Goal: Transaction & Acquisition: Purchase product/service

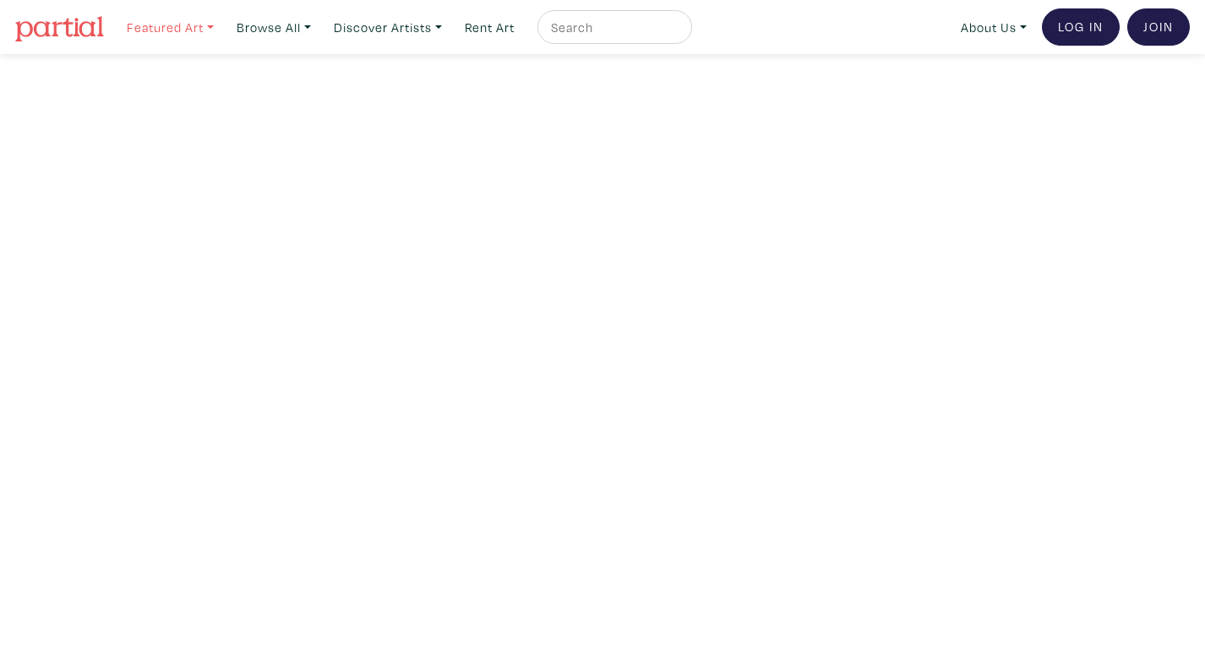
click at [159, 22] on link "Featured Art" at bounding box center [170, 27] width 102 height 35
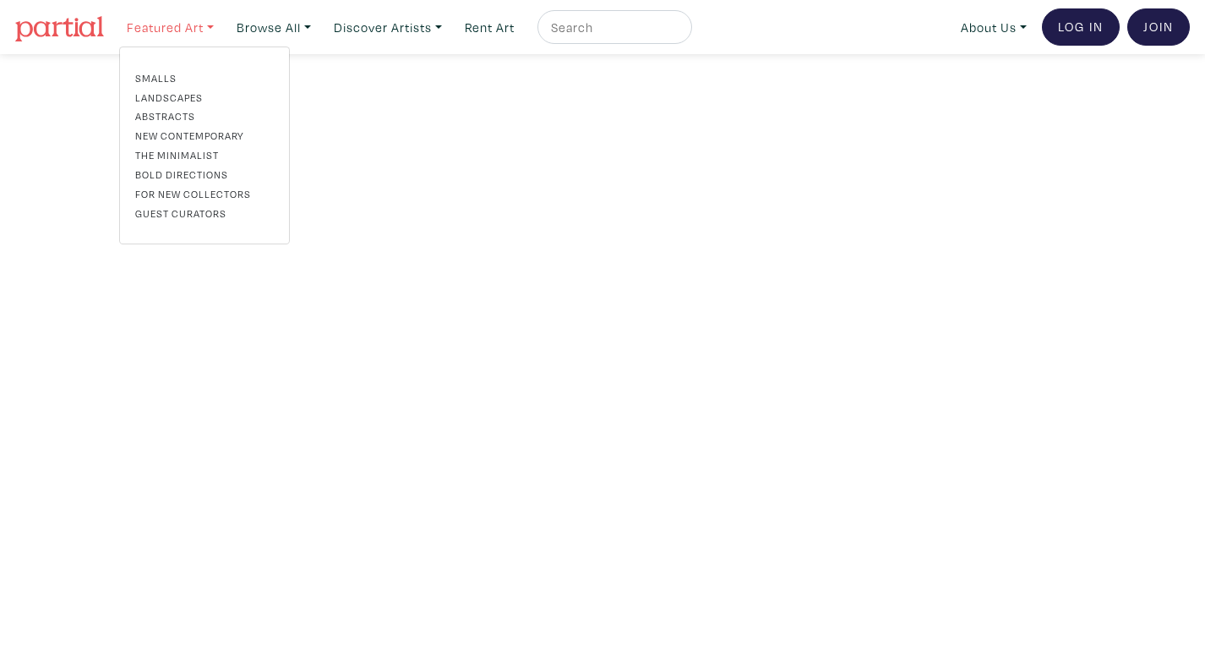
click at [159, 23] on link "Featured Art" at bounding box center [170, 27] width 102 height 35
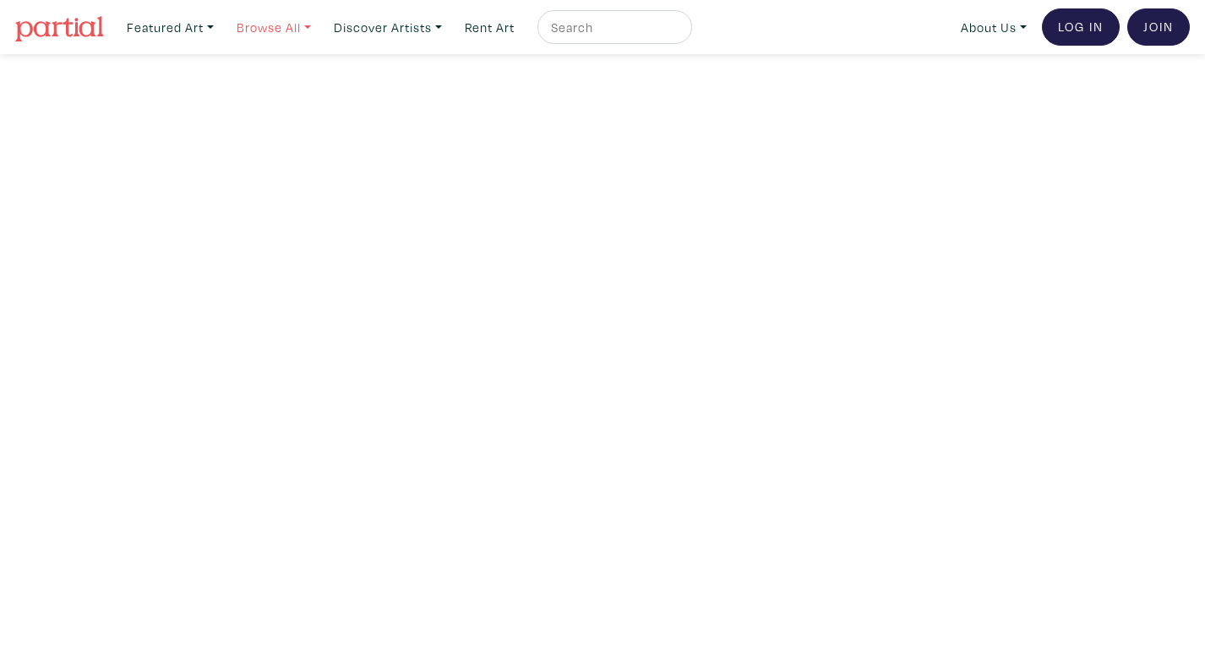
click at [221, 32] on link "Browse All" at bounding box center [170, 27] width 102 height 35
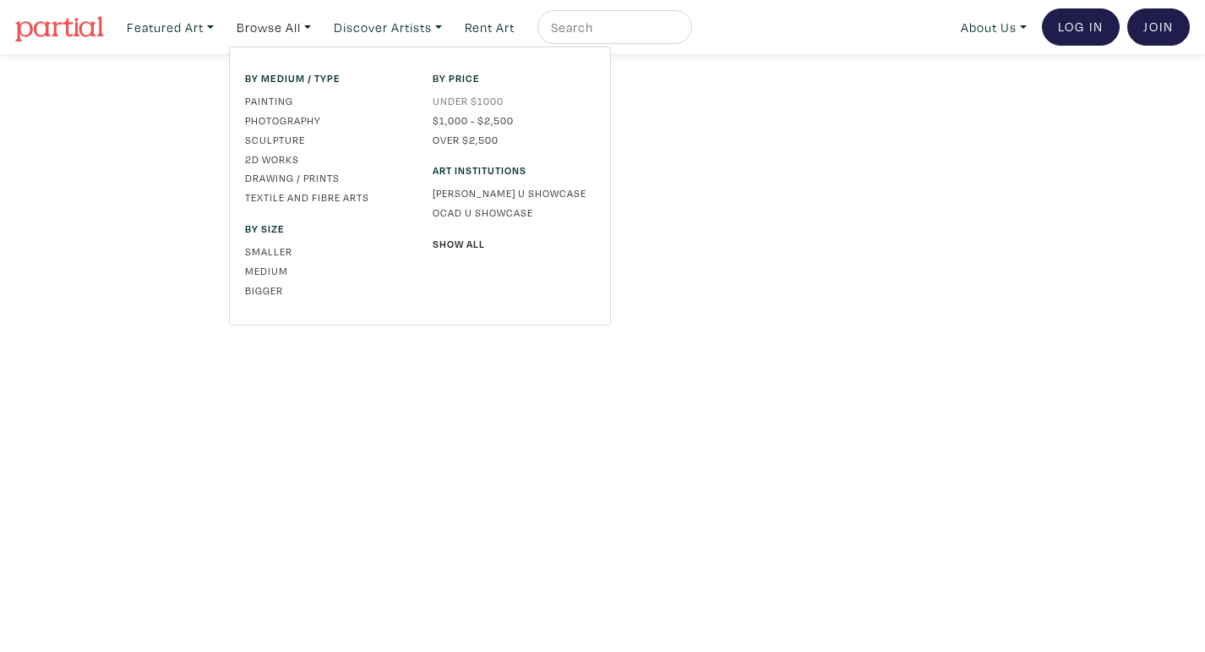
click at [510, 101] on link "Under $1000" at bounding box center [514, 100] width 162 height 15
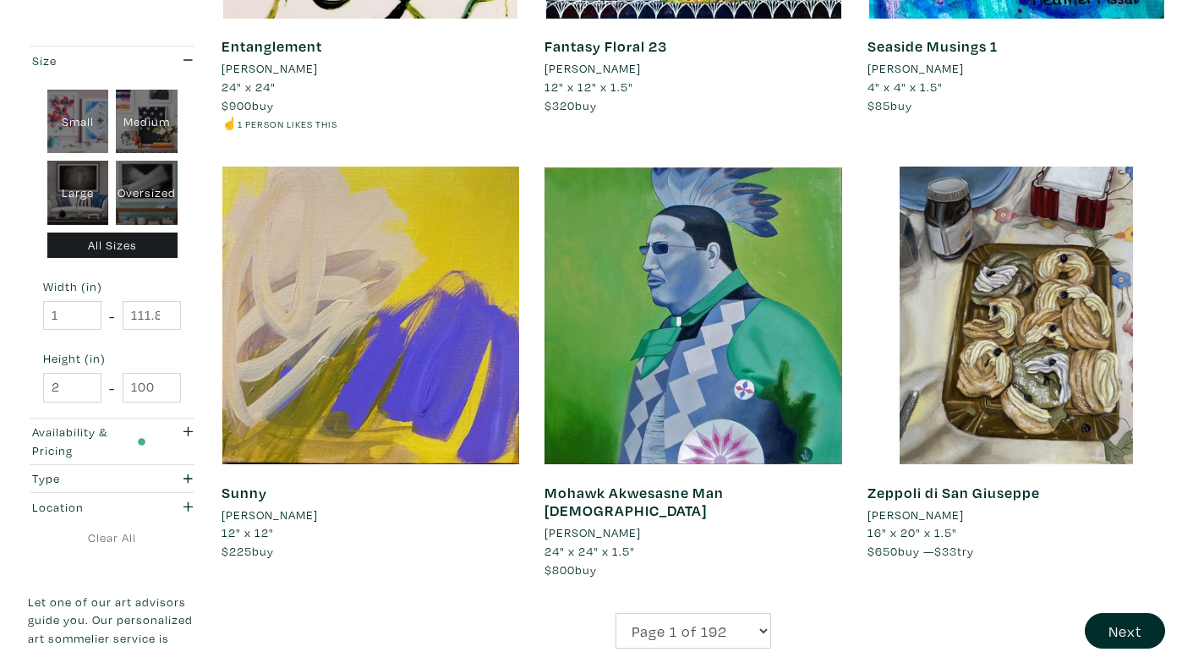
scroll to position [3372, 0]
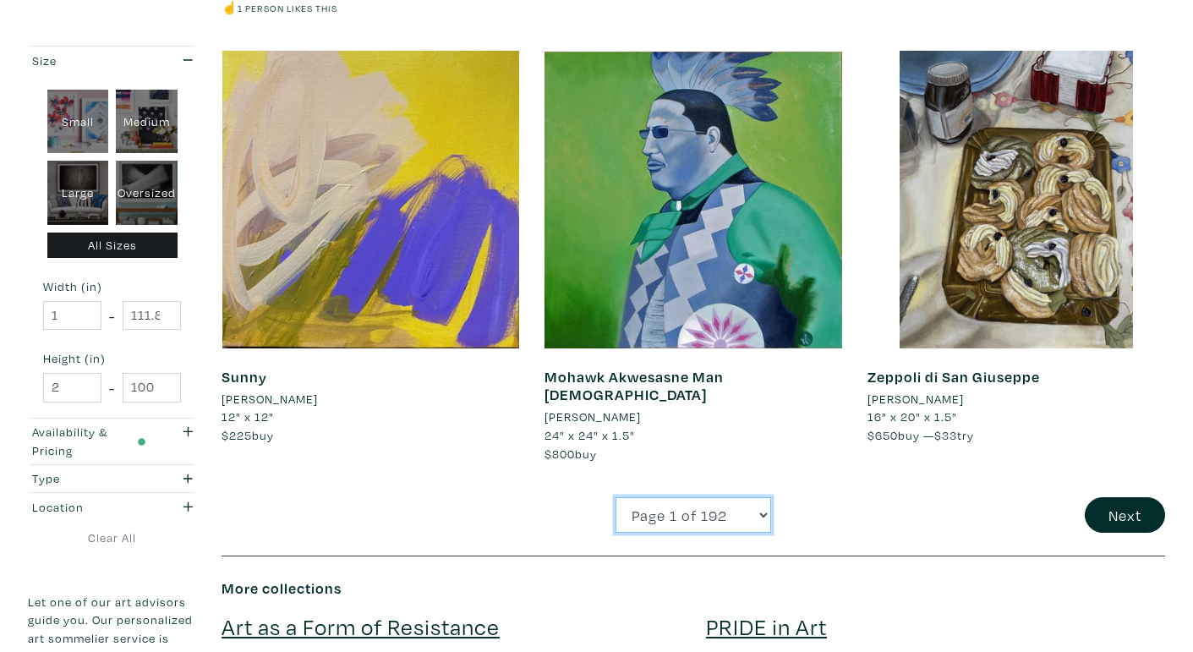
click at [664, 497] on select "Page 1 of 192 Page 2 of 192 Page 3 of 192 Page 4 of 192 Page 5 of 192 Page 6 of…" at bounding box center [693, 515] width 156 height 36
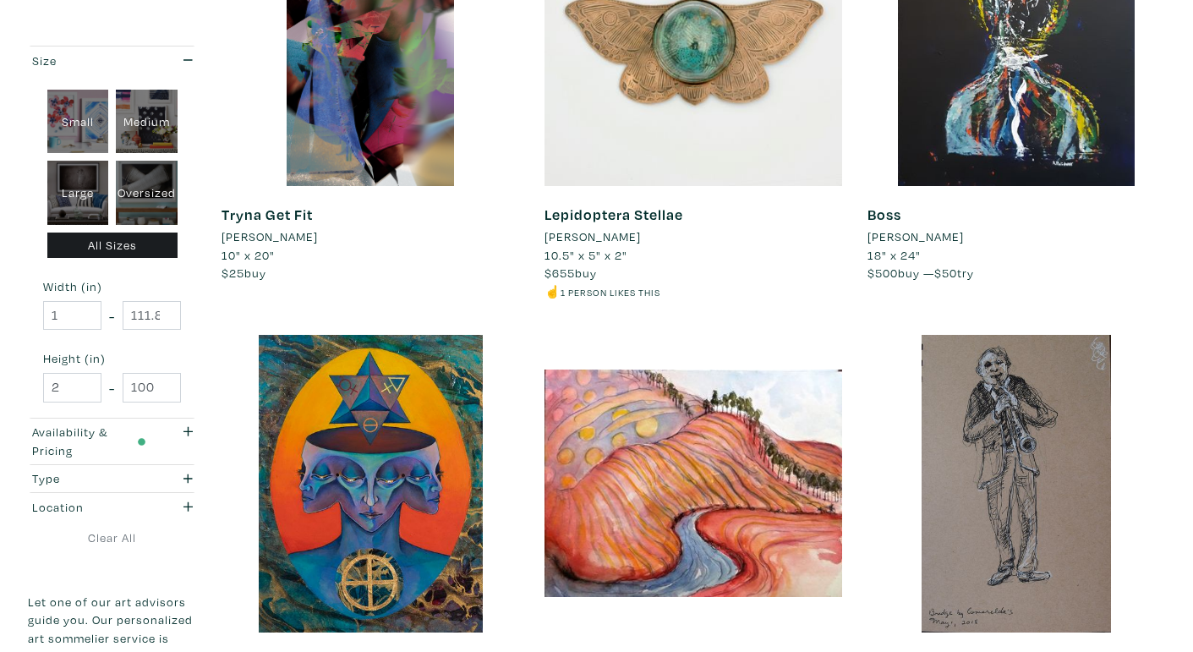
scroll to position [0, 0]
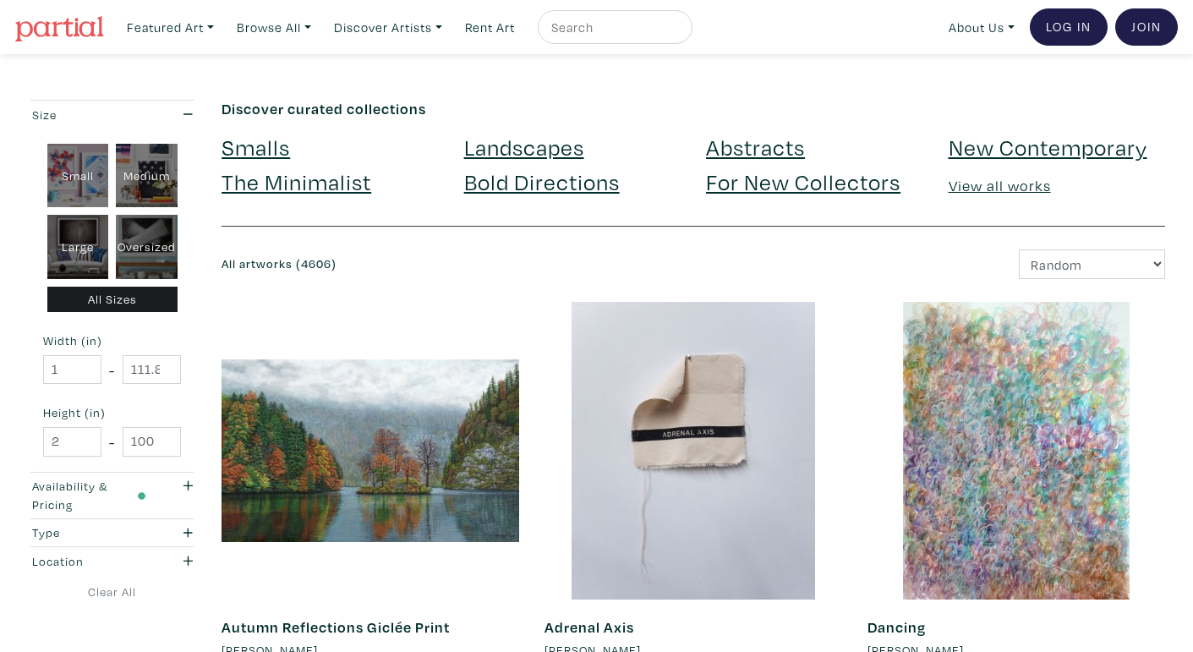
click at [1033, 186] on link "View all works" at bounding box center [999, 185] width 102 height 19
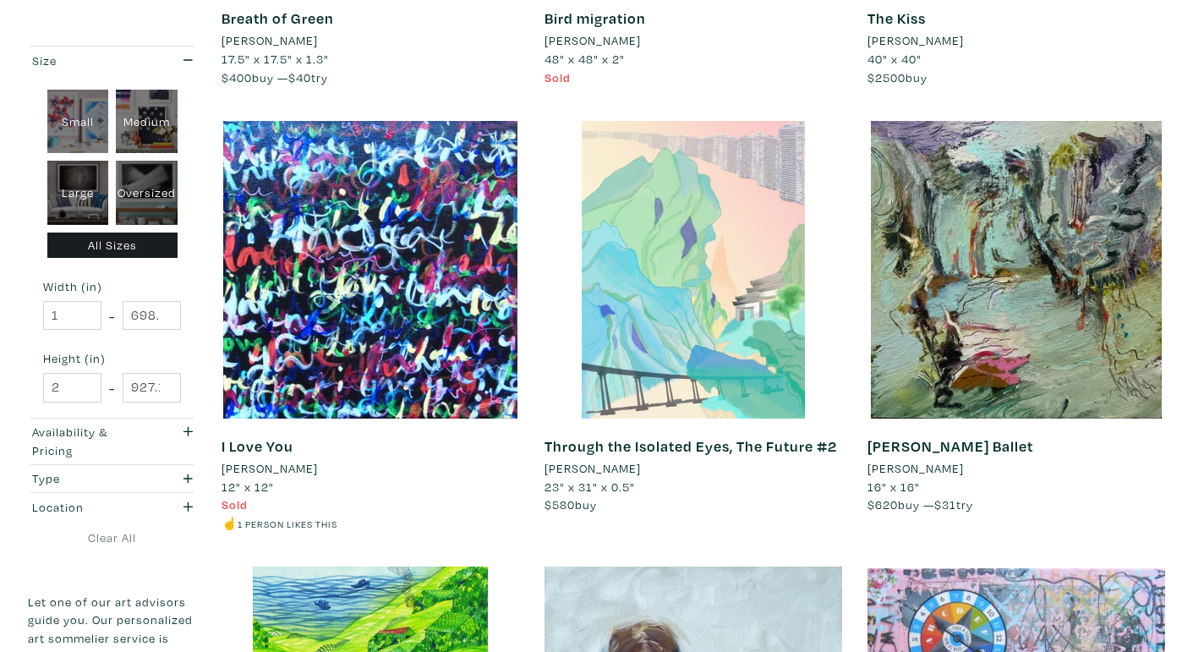
scroll to position [2826, 0]
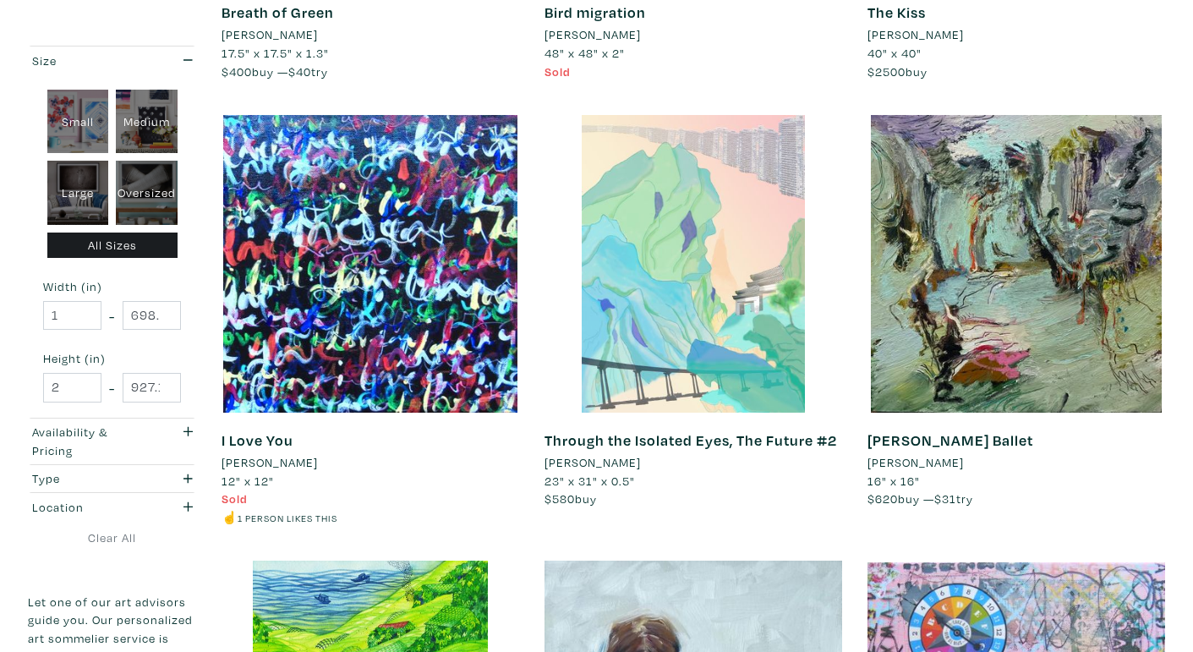
click at [675, 257] on div at bounding box center [693, 264] width 298 height 298
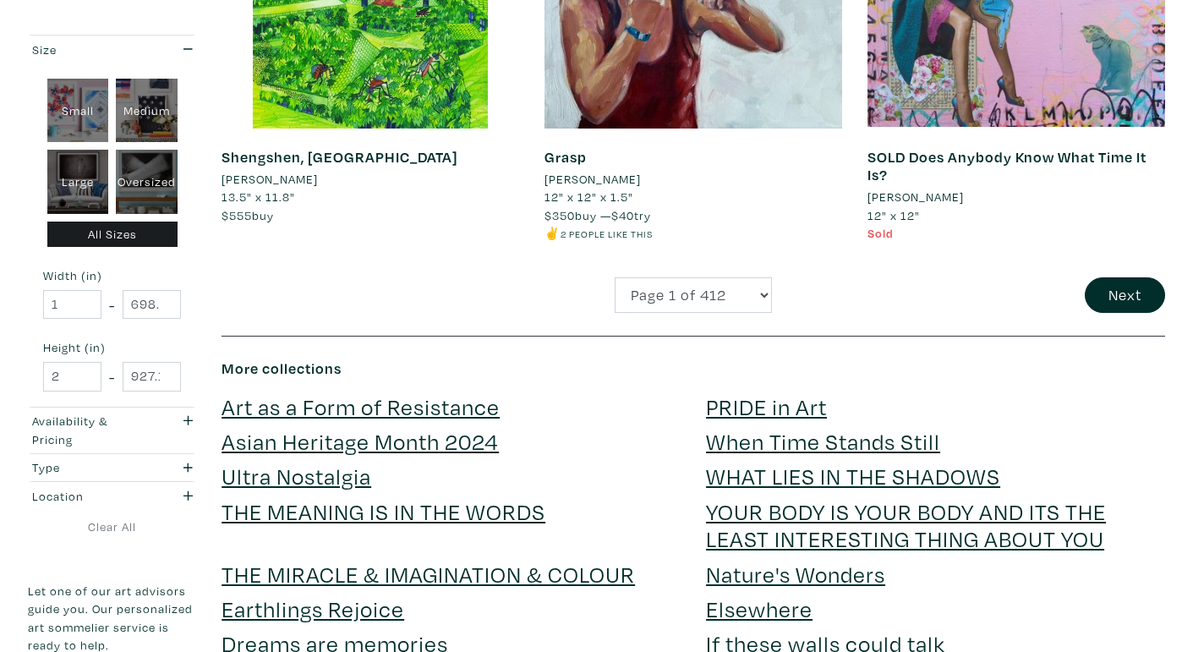
scroll to position [3354, 0]
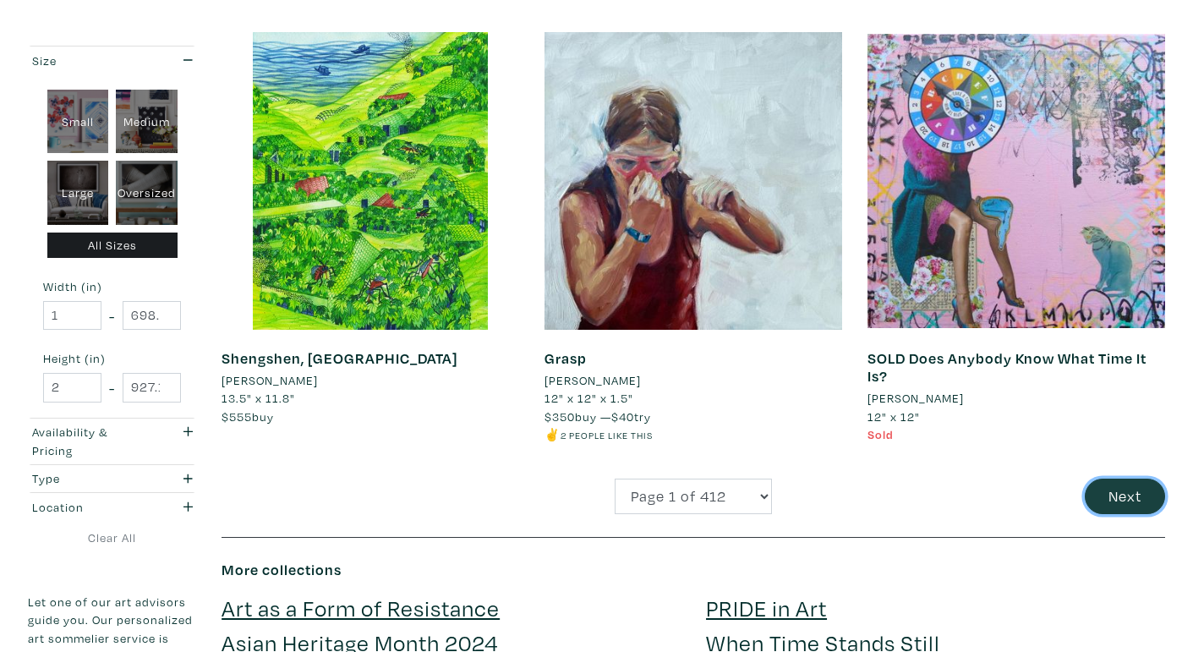
click at [1139, 498] on button "Next" at bounding box center [1125, 496] width 80 height 36
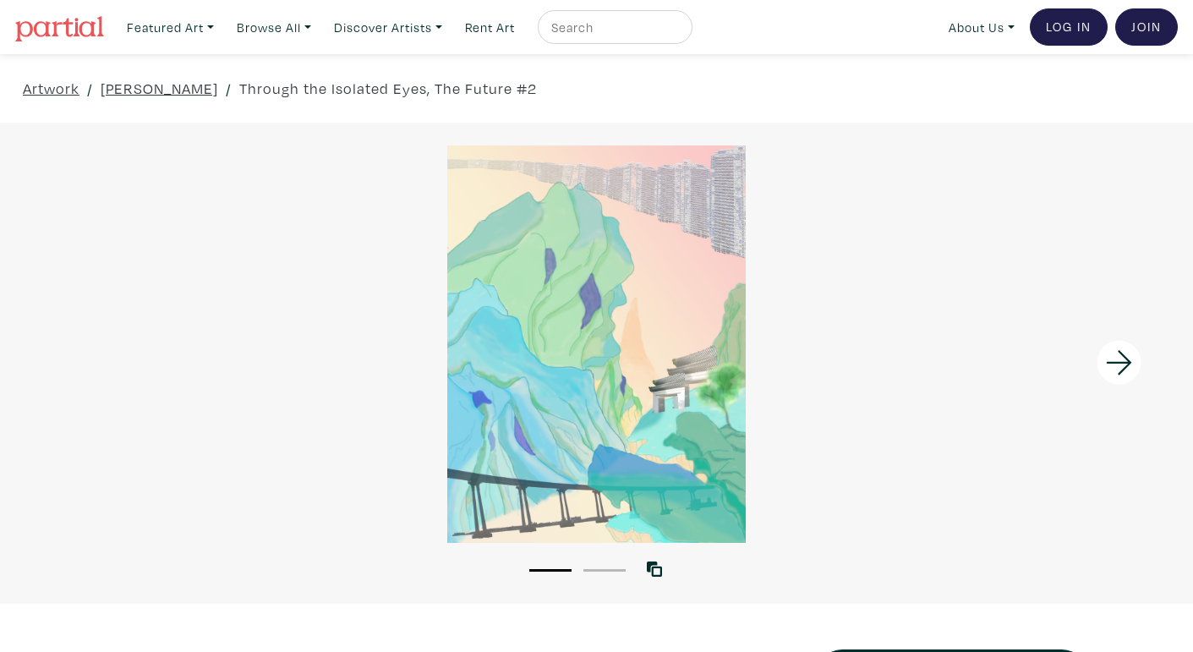
click at [1124, 342] on icon at bounding box center [1118, 363] width 57 height 46
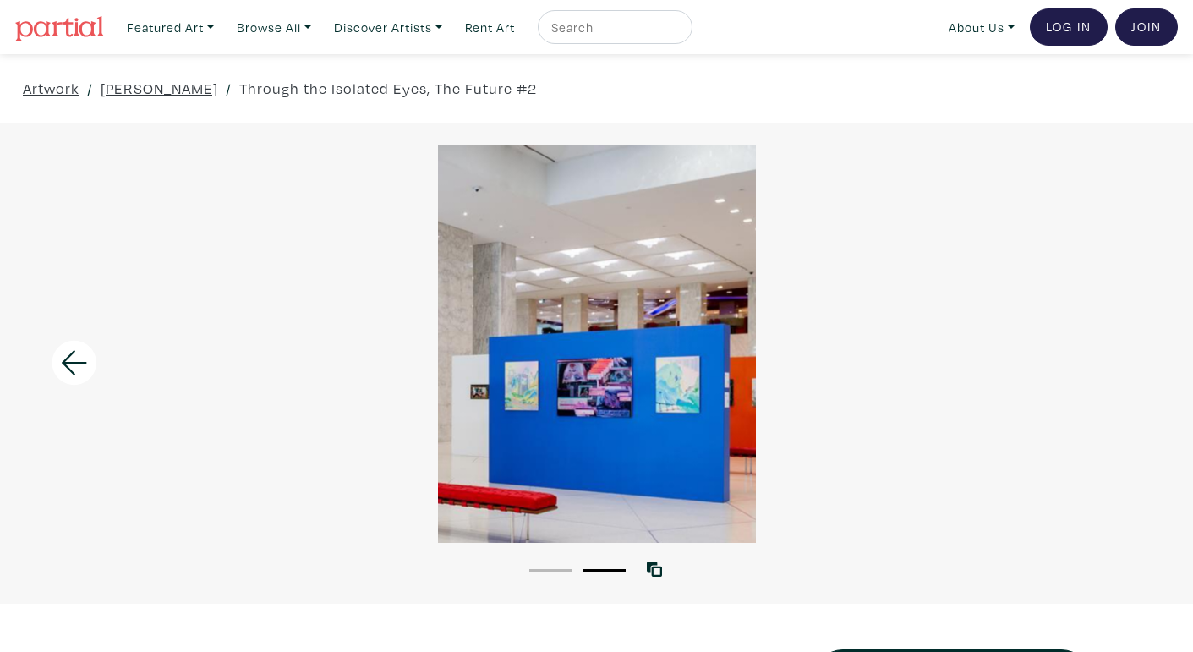
click at [1124, 342] on div at bounding box center [596, 343] width 1193 height 397
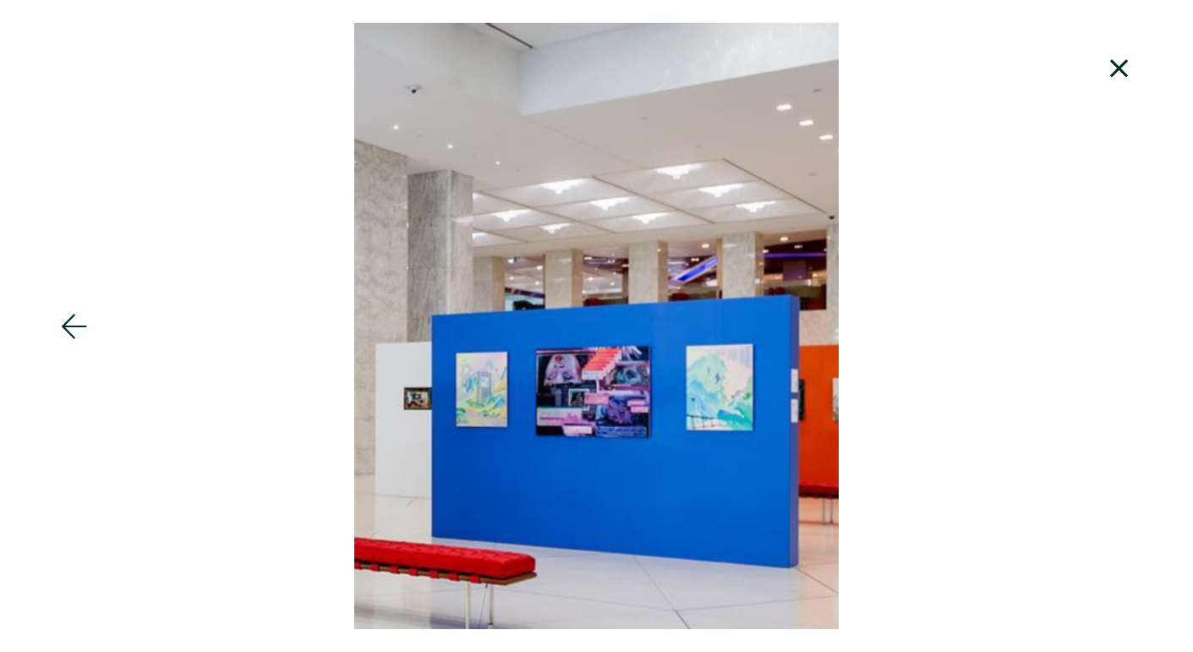
click at [1103, 68] on icon at bounding box center [1118, 69] width 57 height 46
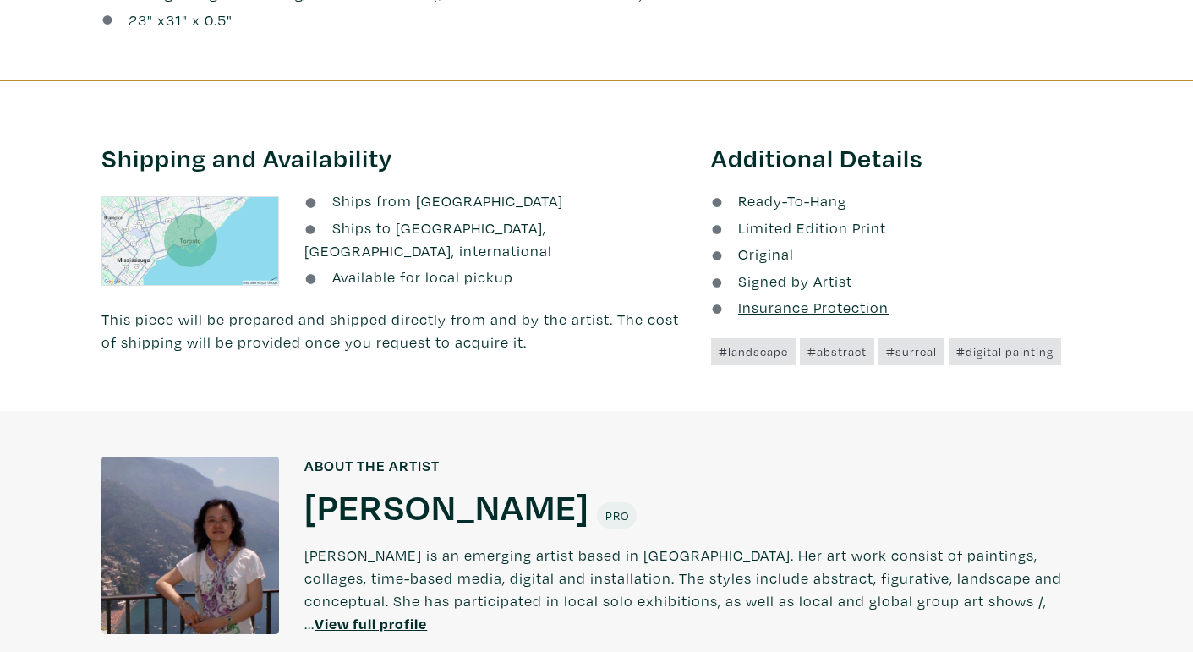
scroll to position [1238, 0]
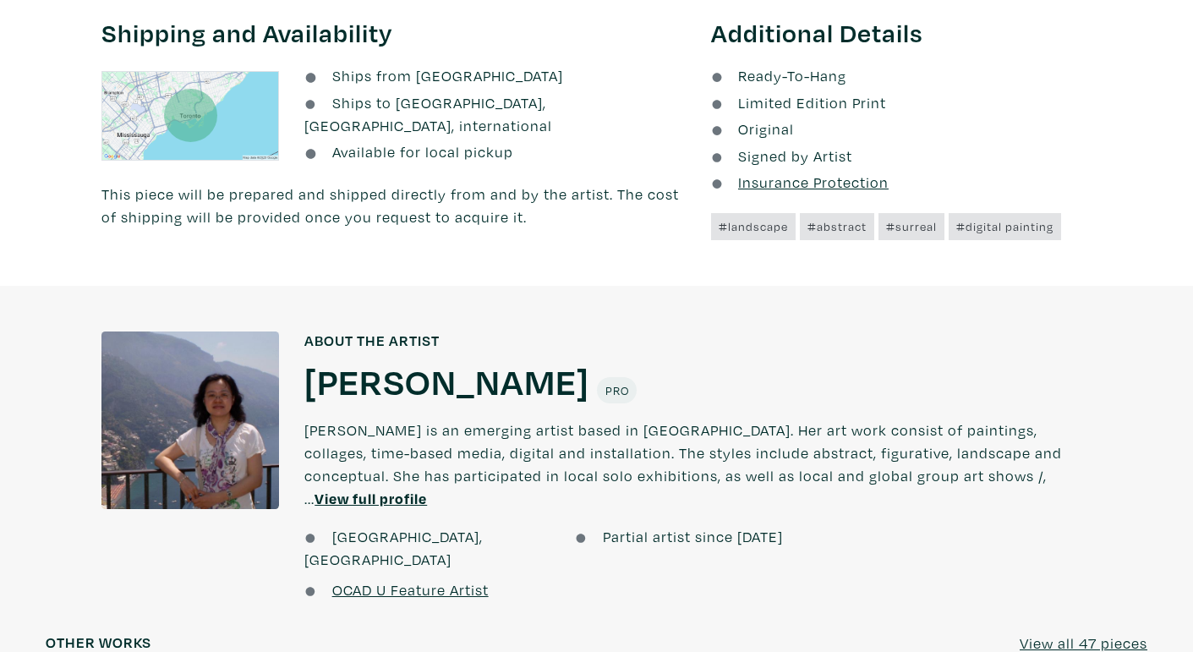
click at [233, 333] on div at bounding box center [190, 420] width 178 height 178
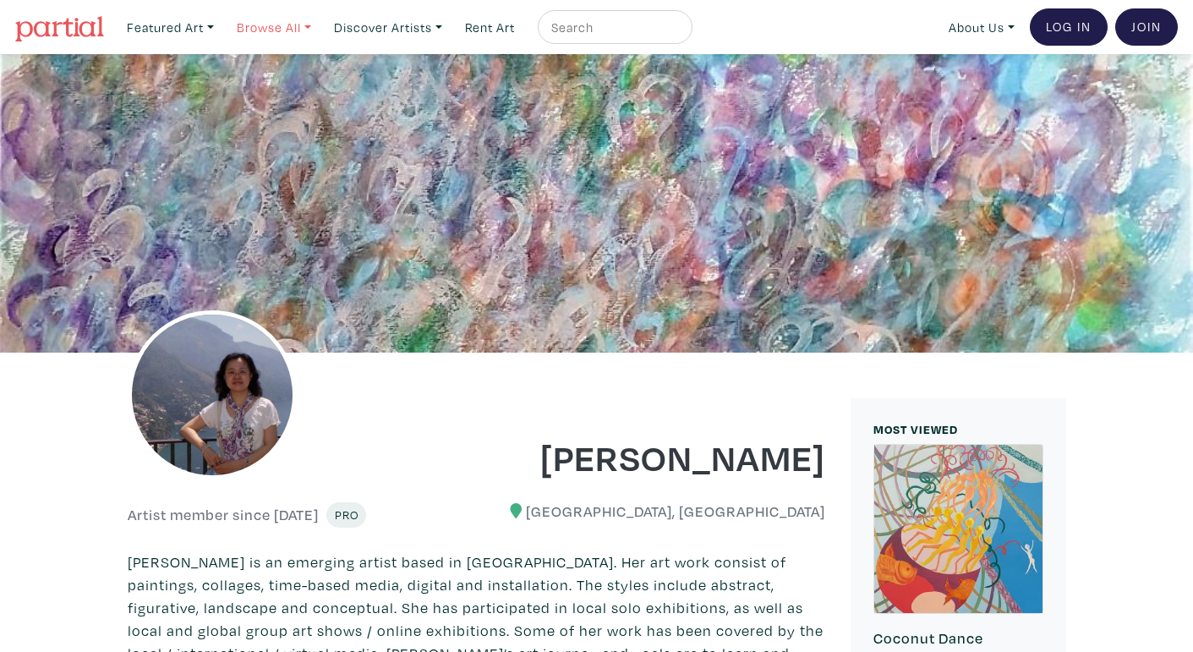
click at [221, 29] on link "Browse All" at bounding box center [170, 27] width 102 height 35
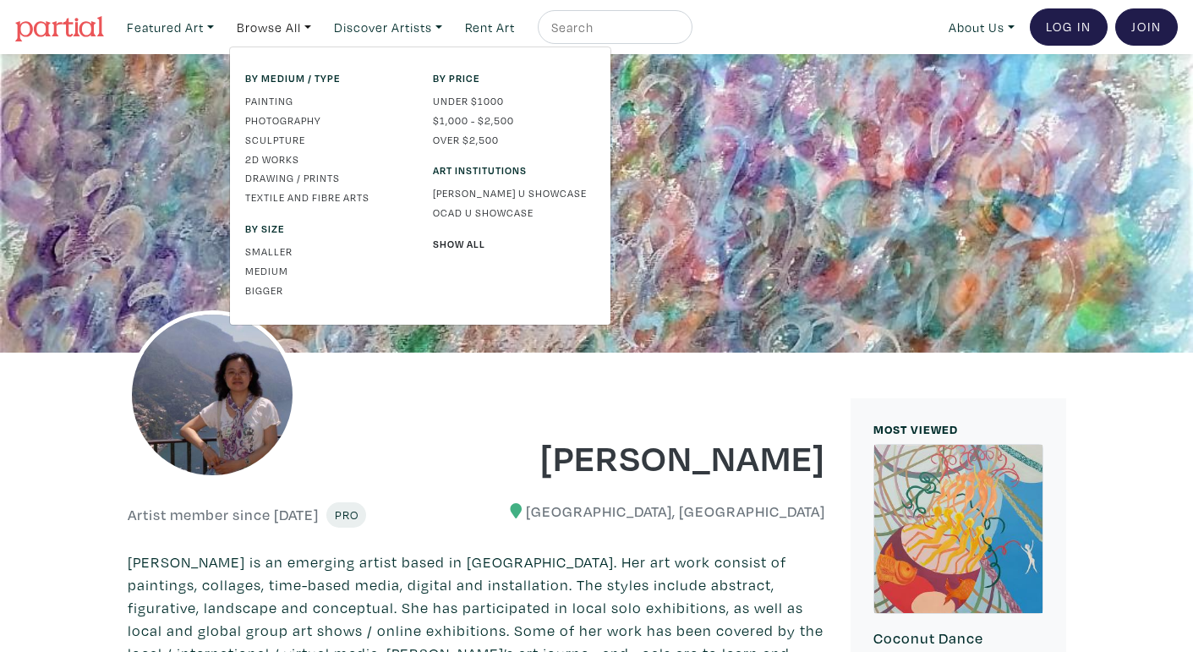
click at [271, 122] on link "Photography" at bounding box center [326, 119] width 162 height 15
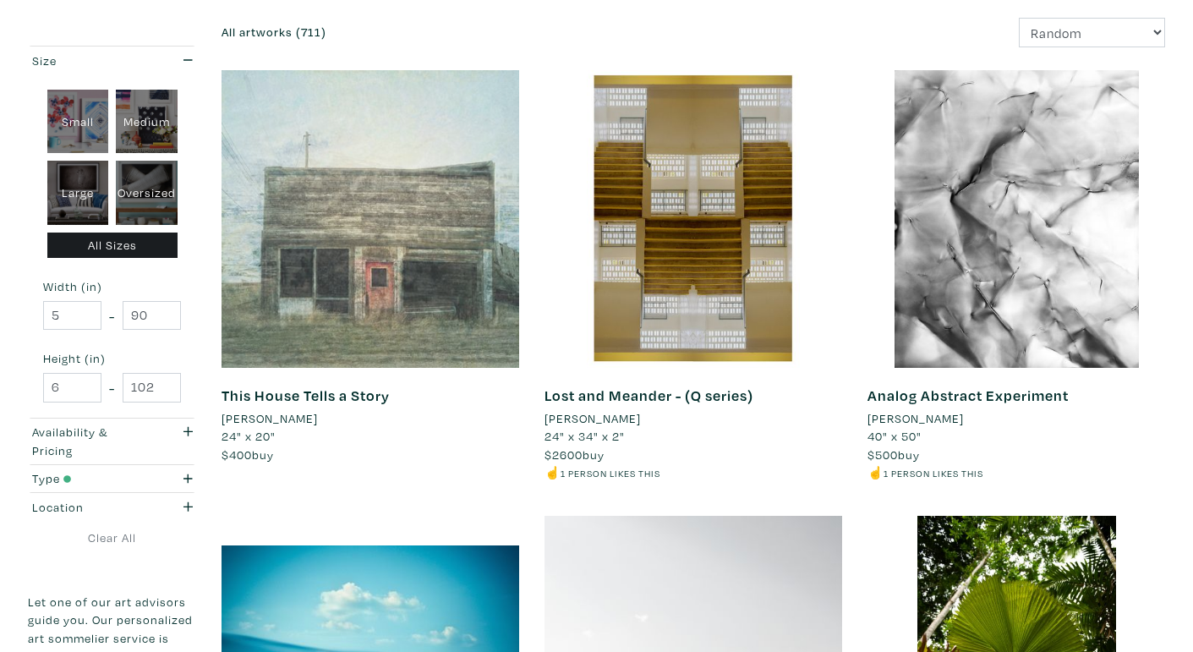
scroll to position [794, 0]
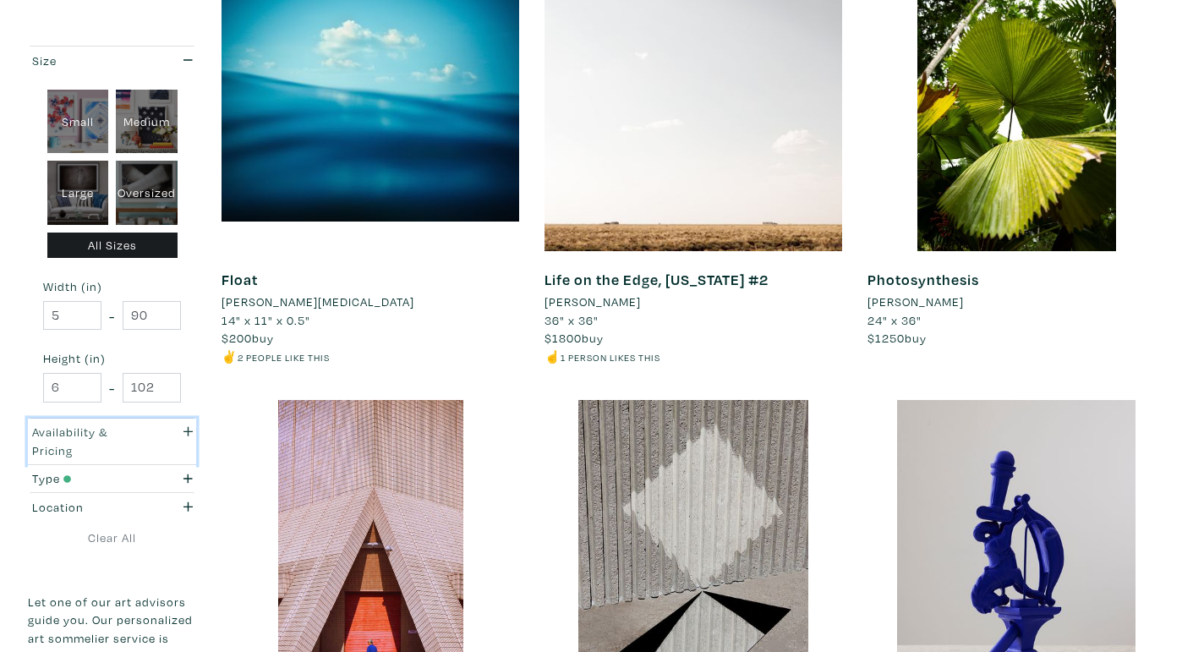
click at [112, 425] on div "Availability & Pricing" at bounding box center [89, 441] width 114 height 36
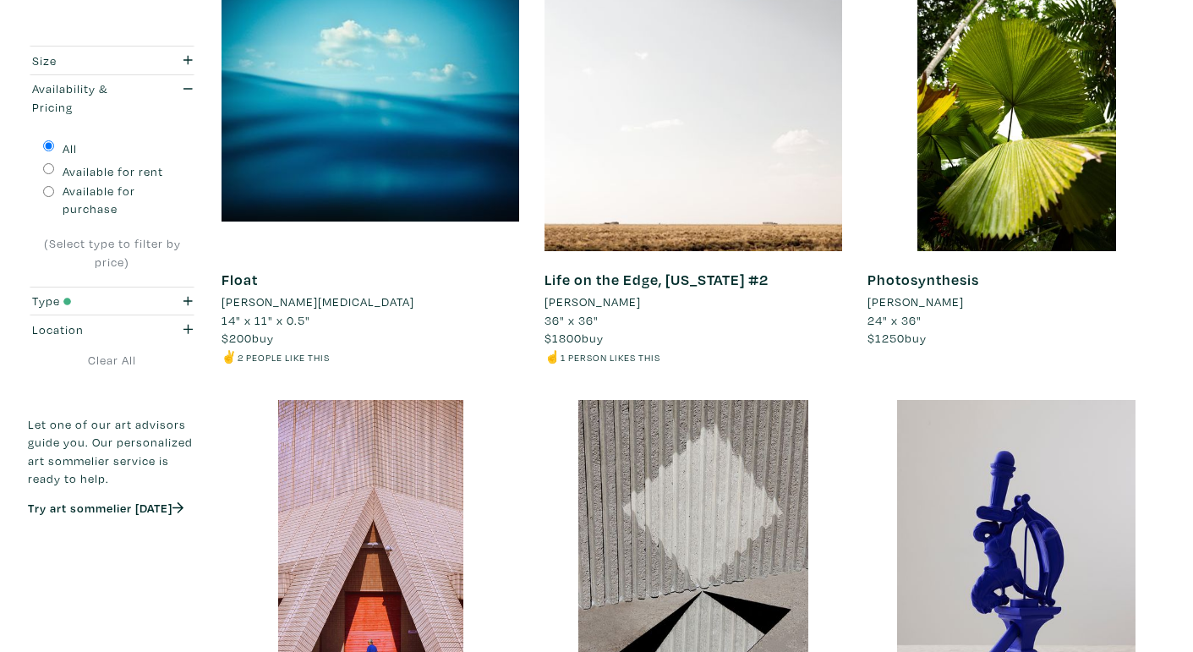
click at [50, 189] on input "Available for purchase" at bounding box center [48, 191] width 11 height 11
radio input "true"
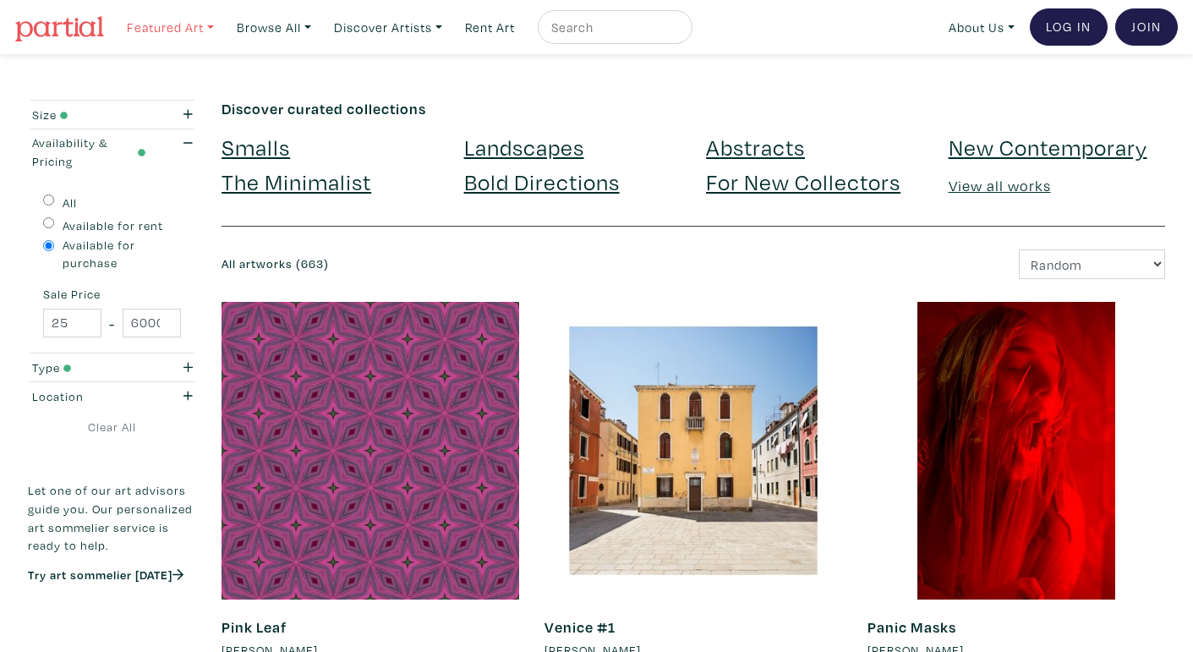
click at [183, 30] on link "Featured Art" at bounding box center [170, 27] width 102 height 35
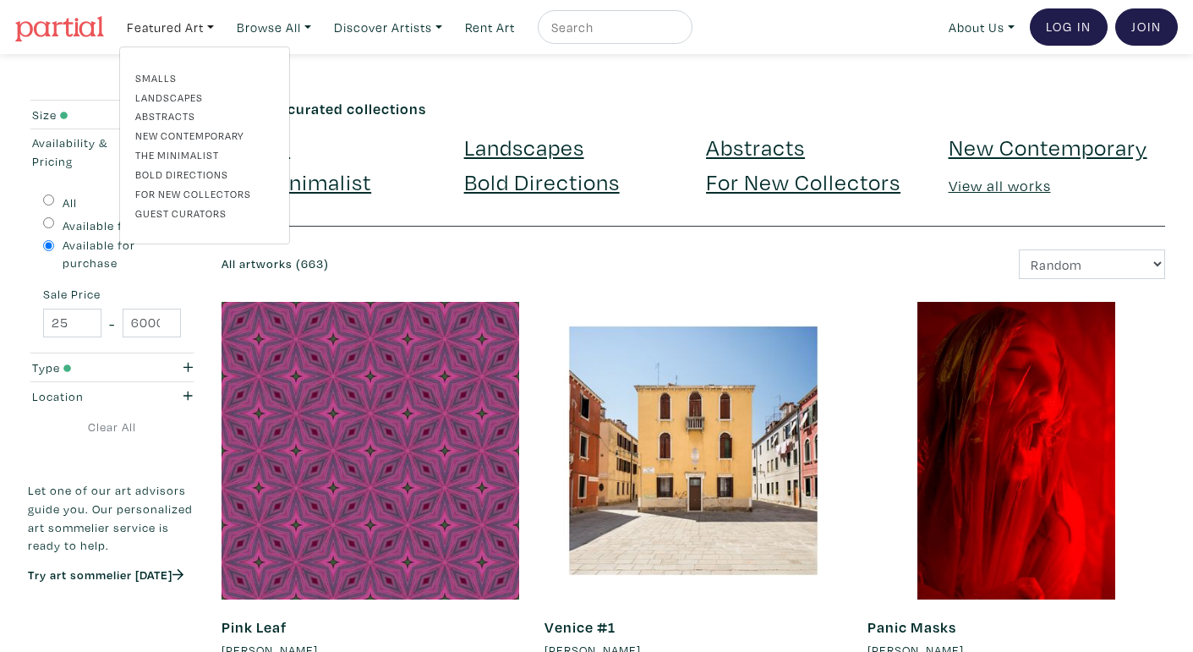
click at [159, 96] on link "Landscapes" at bounding box center [204, 97] width 139 height 15
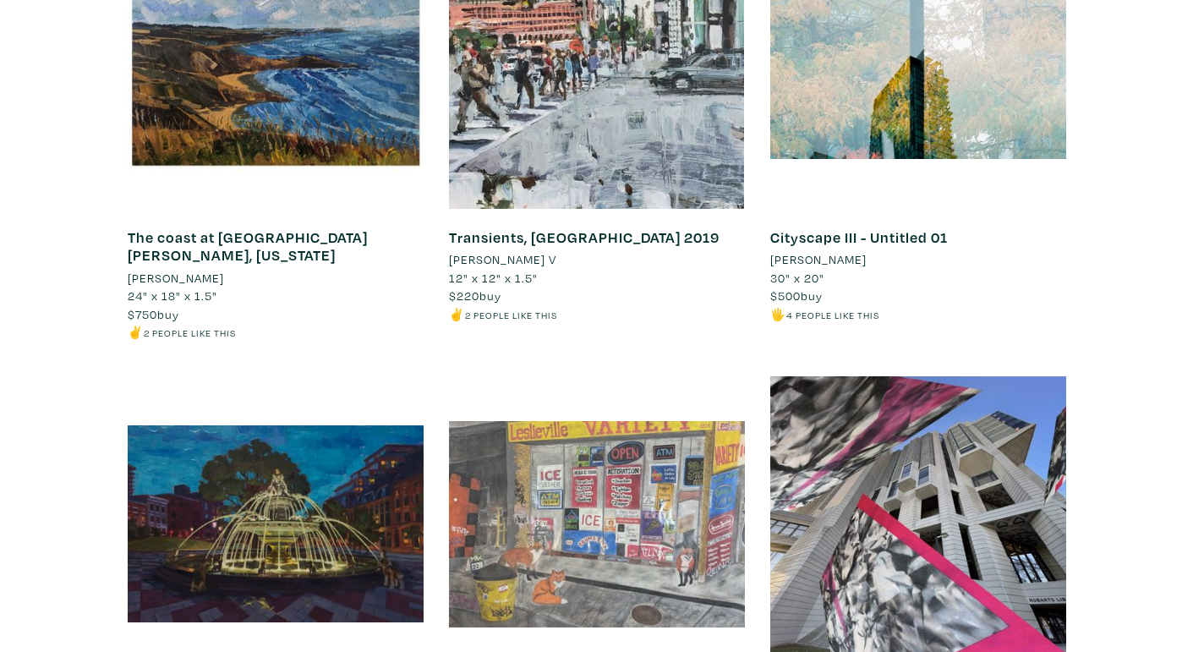
scroll to position [13061, 0]
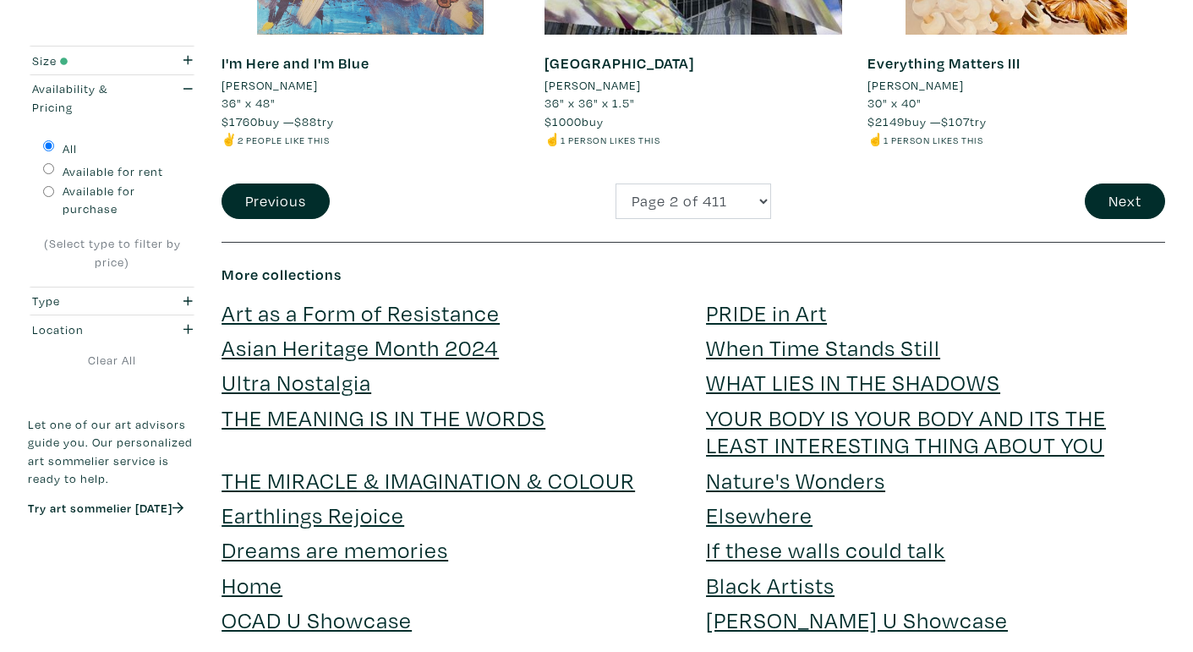
scroll to position [3659, 0]
